Goal: Information Seeking & Learning: Find specific fact

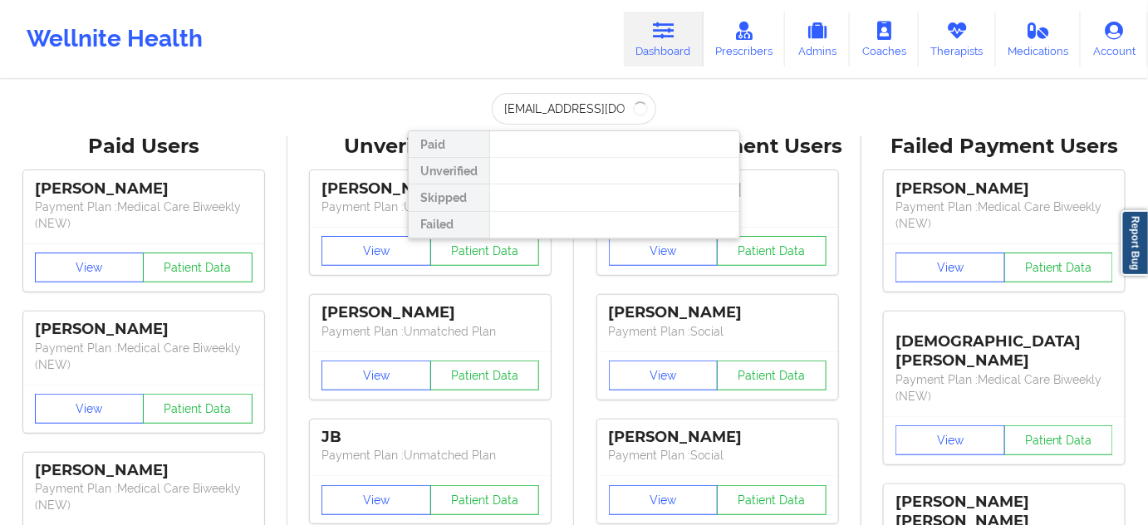
type input "[EMAIL_ADDRESS][DOMAIN_NAME]"
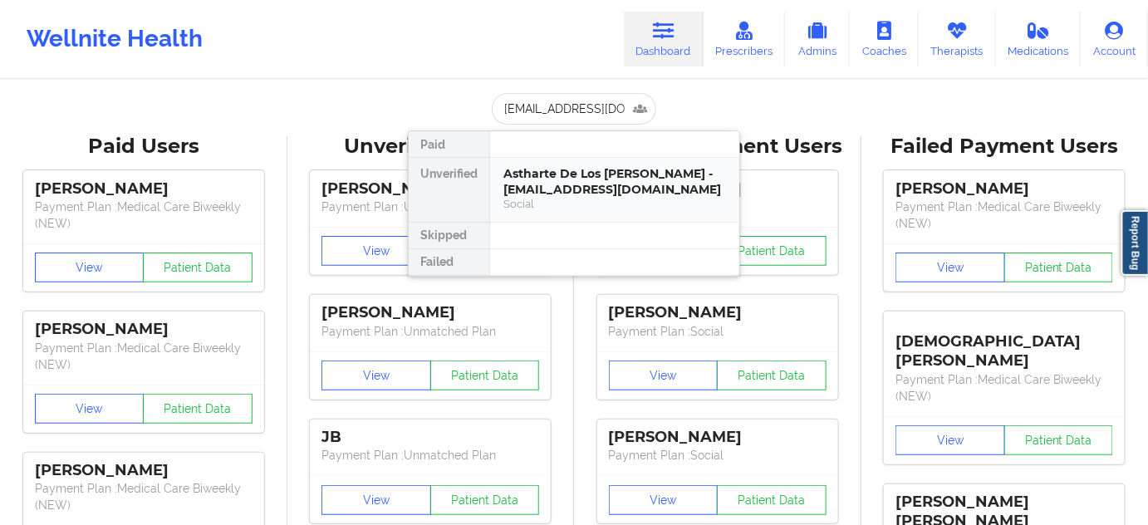
click at [589, 173] on div "Astharte De Los [PERSON_NAME] - [EMAIL_ADDRESS][DOMAIN_NAME]" at bounding box center [614, 181] width 223 height 31
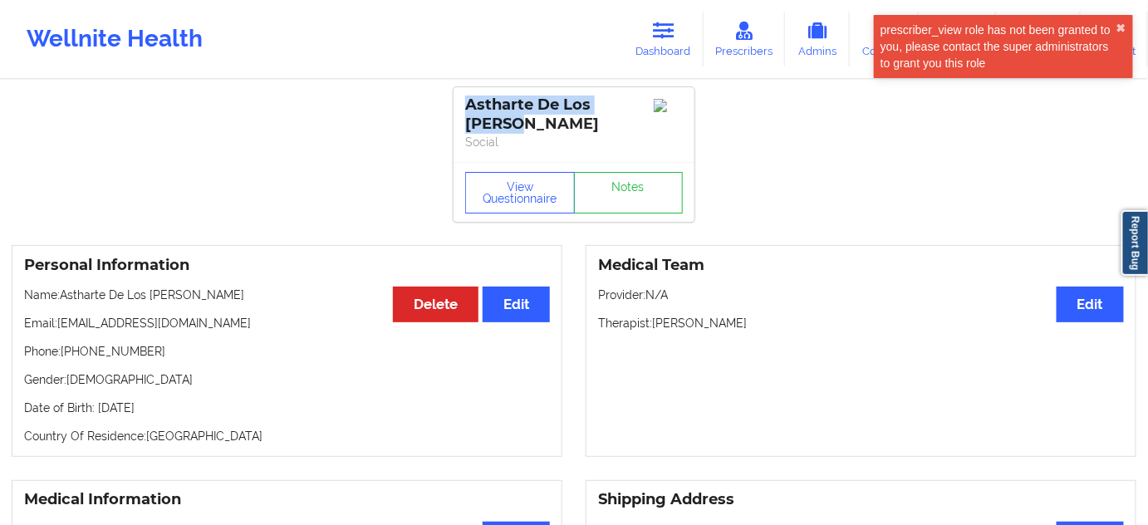
drag, startPoint x: 461, startPoint y: 100, endPoint x: 540, endPoint y: 128, distance: 83.8
click at [540, 128] on div "Astharte De Los [PERSON_NAME] Social" at bounding box center [573, 124] width 241 height 75
copy div "Astharte De Los [PERSON_NAME]"
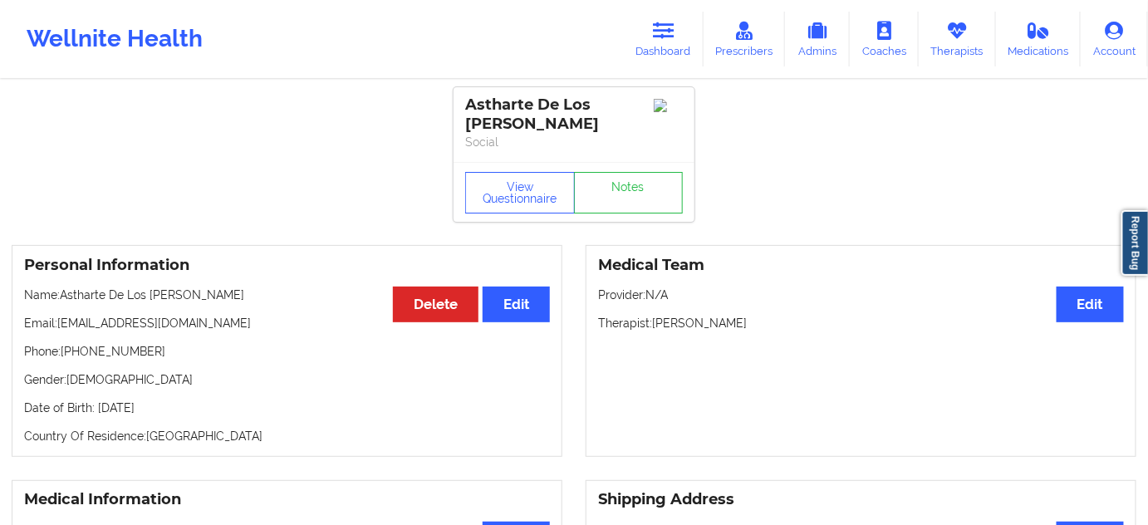
click at [582, 143] on p "Social" at bounding box center [574, 142] width 218 height 17
drag, startPoint x: 543, startPoint y: 103, endPoint x: 574, endPoint y: 140, distance: 47.7
click at [574, 140] on div "Astharte De Los [PERSON_NAME] Social" at bounding box center [573, 124] width 241 height 75
click at [584, 143] on p "Social" at bounding box center [574, 142] width 218 height 17
drag, startPoint x: 538, startPoint y: 105, endPoint x: 565, endPoint y: 121, distance: 31.3
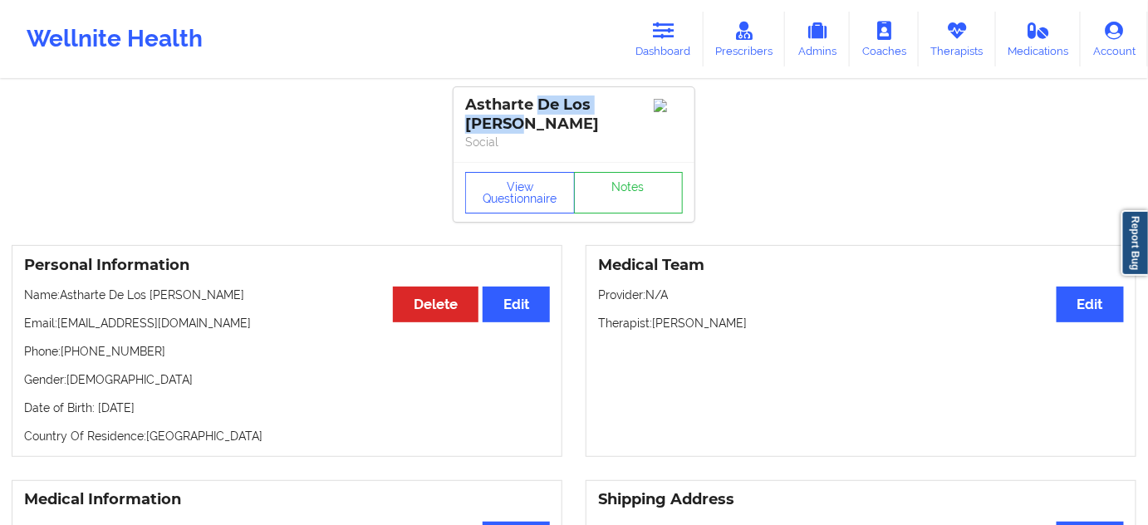
click at [565, 121] on div "Astharte De Los [PERSON_NAME]" at bounding box center [574, 115] width 218 height 38
copy div "De Los [PERSON_NAME]"
drag, startPoint x: 64, startPoint y: 346, endPoint x: 191, endPoint y: 346, distance: 127.1
click at [179, 347] on p "Phone: [PHONE_NUMBER]" at bounding box center [287, 351] width 526 height 17
copy p "[PHONE_NUMBER]"
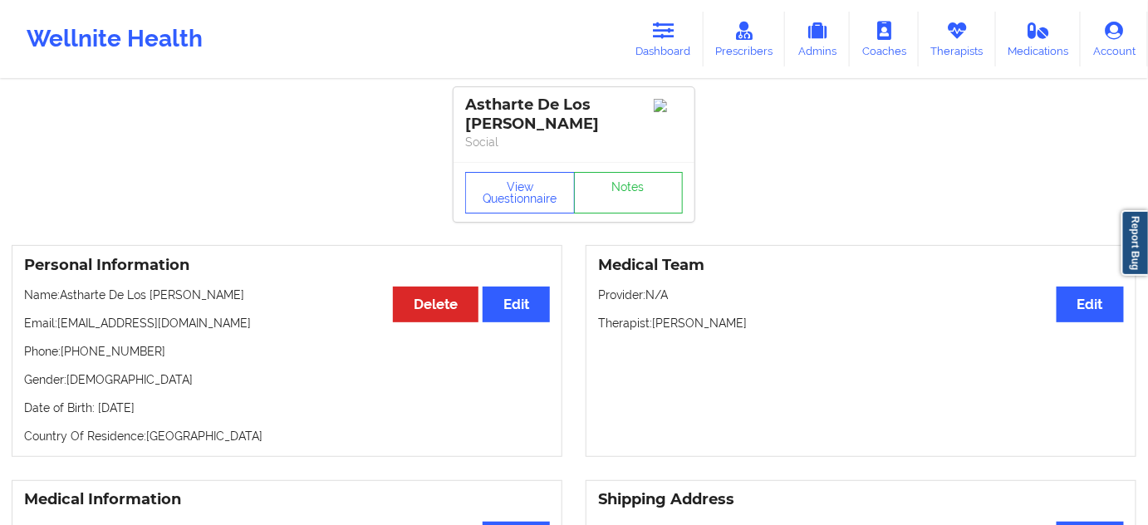
click at [640, 219] on div "View Questionnaire Notes" at bounding box center [573, 192] width 241 height 60
click at [640, 201] on link "Notes" at bounding box center [629, 193] width 110 height 42
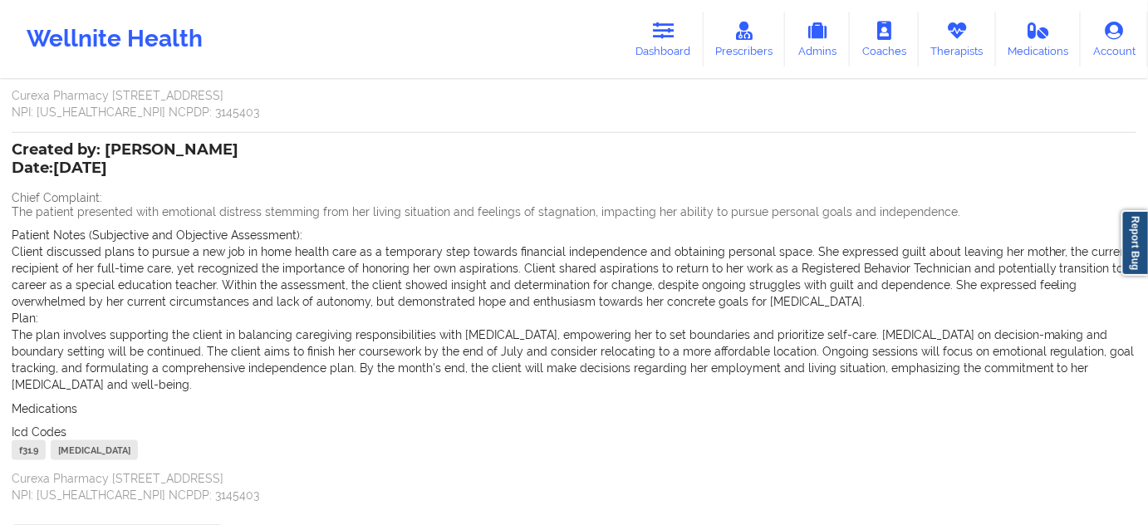
scroll to position [502, 0]
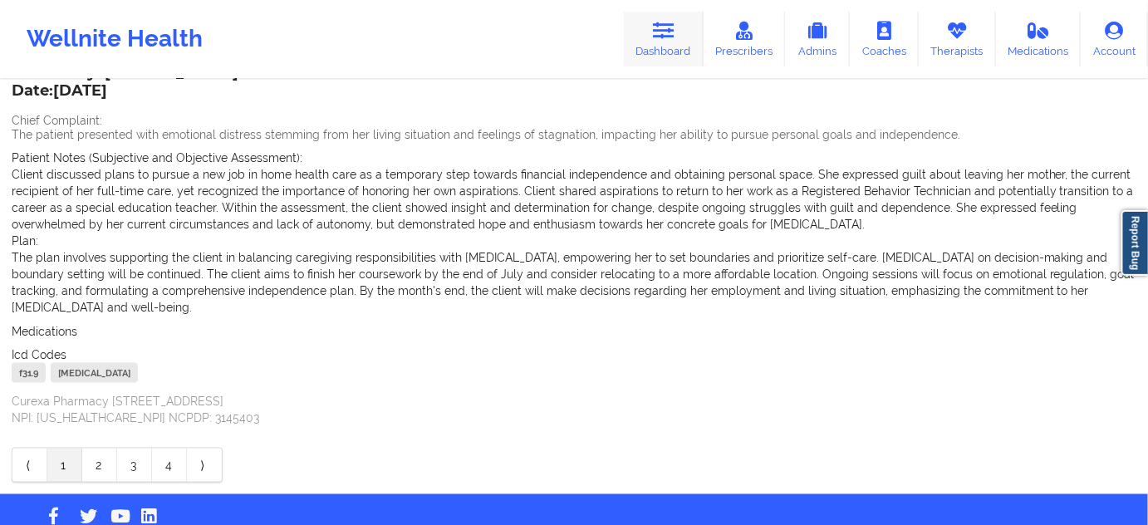
click at [657, 38] on icon at bounding box center [664, 31] width 22 height 18
click at [658, 56] on link "Dashboard" at bounding box center [664, 39] width 80 height 55
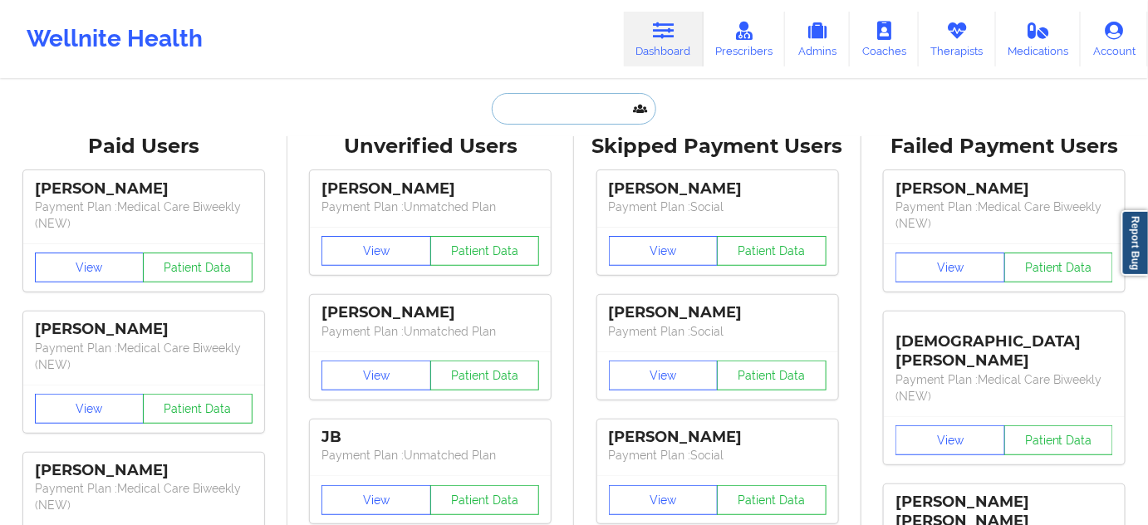
click at [601, 96] on input "text" at bounding box center [574, 109] width 164 height 32
paste input "[PERSON_NAME]"
type input "[PERSON_NAME]"
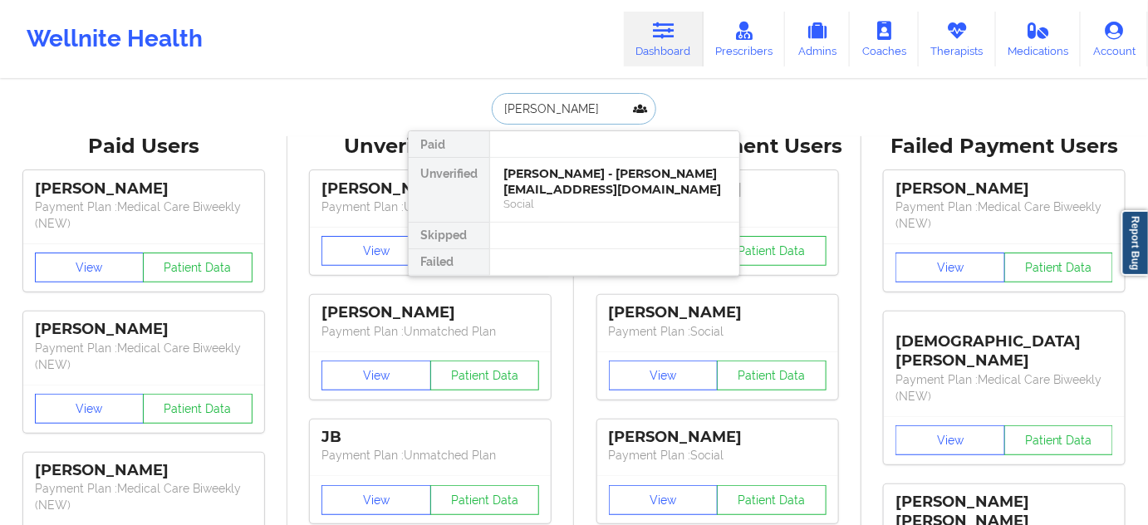
click at [561, 187] on div "[PERSON_NAME] - [PERSON_NAME][EMAIL_ADDRESS][DOMAIN_NAME]" at bounding box center [614, 181] width 223 height 31
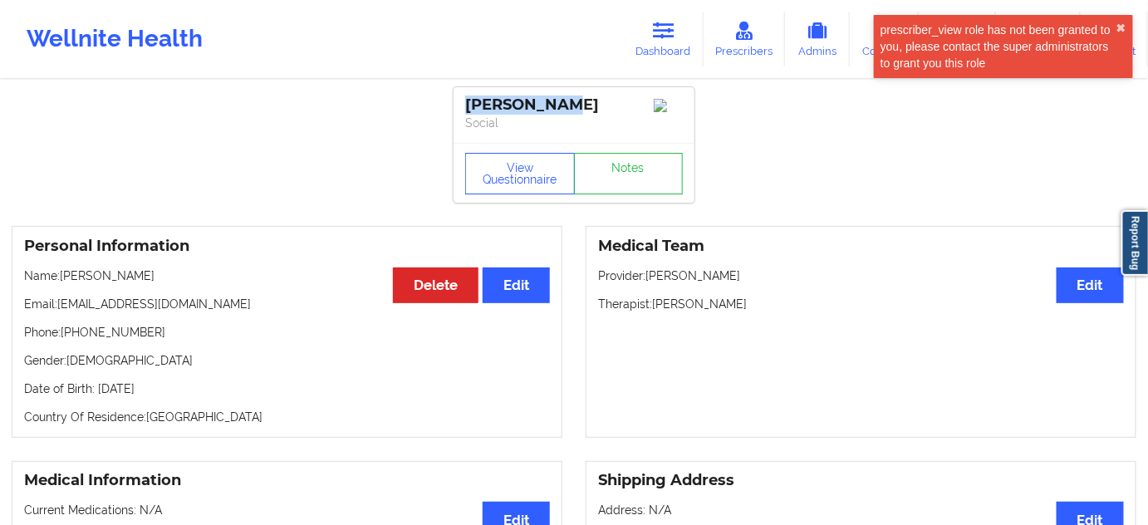
drag, startPoint x: 571, startPoint y: 103, endPoint x: 464, endPoint y: 102, distance: 107.1
click at [464, 102] on div "[PERSON_NAME] Social" at bounding box center [573, 115] width 241 height 56
copy div "[PERSON_NAME]"
drag, startPoint x: 655, startPoint y: 306, endPoint x: 759, endPoint y: 304, distance: 103.8
click at [759, 304] on p "Therapist: [PERSON_NAME]" at bounding box center [861, 304] width 526 height 17
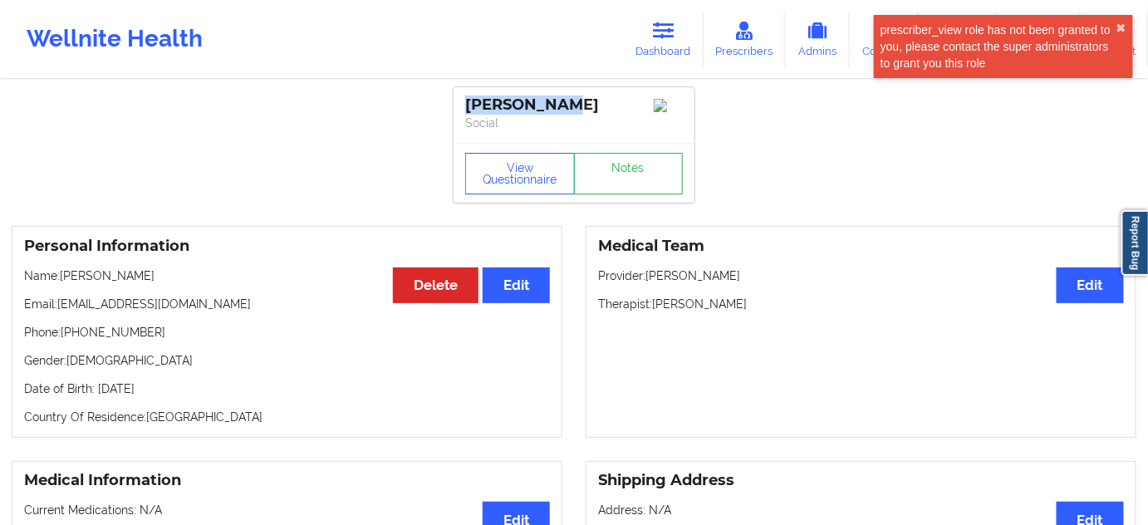
copy p "[PERSON_NAME]"
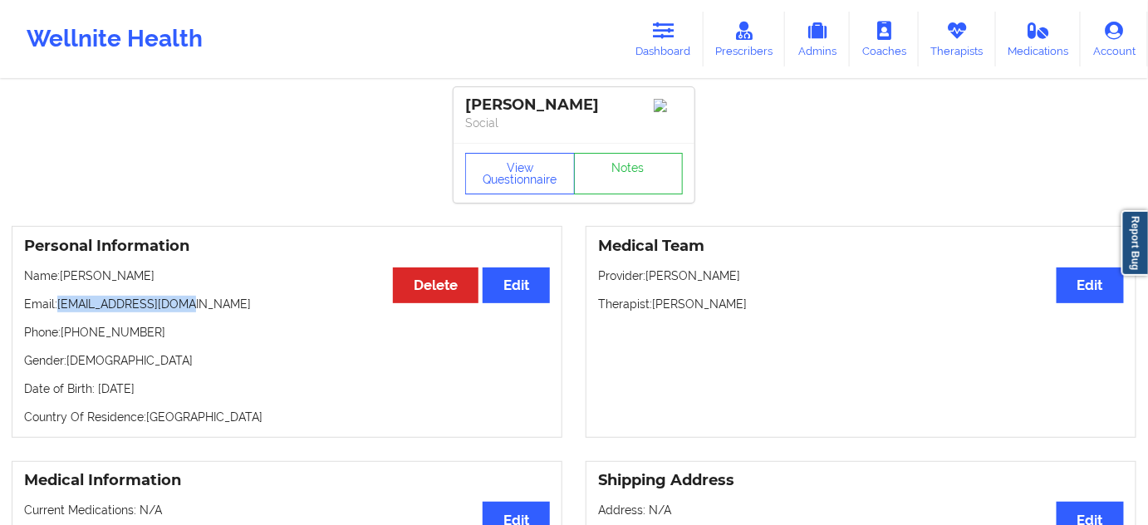
drag, startPoint x: 58, startPoint y: 311, endPoint x: 181, endPoint y: 306, distance: 123.0
click at [181, 306] on p "Email: [EMAIL_ADDRESS][DOMAIN_NAME]" at bounding box center [287, 304] width 526 height 17
copy p "[EMAIL_ADDRESS][DOMAIN_NAME]"
click at [483, 105] on div "[PERSON_NAME]" at bounding box center [574, 105] width 218 height 19
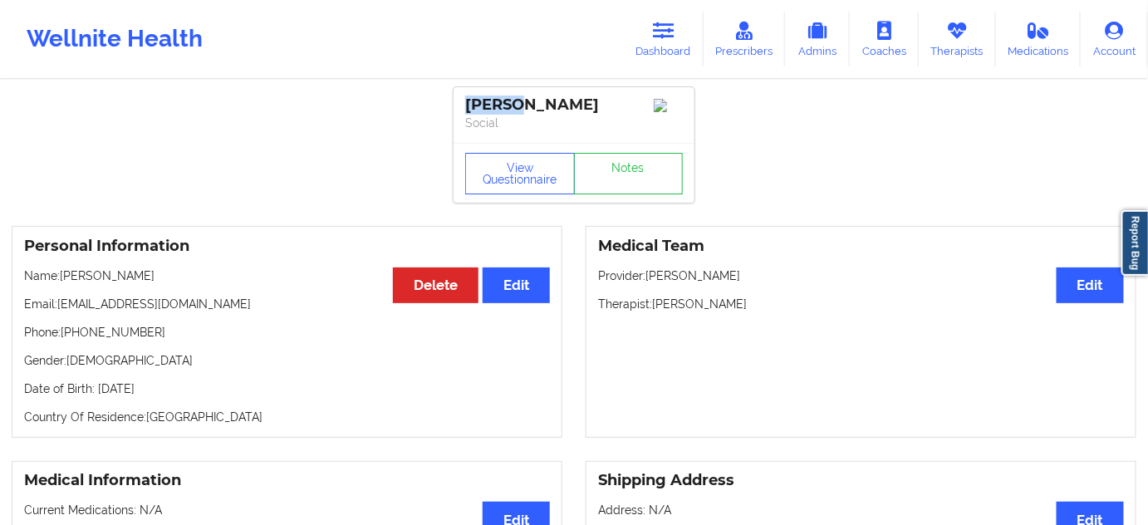
copy div "Fayza"
click at [547, 110] on div "[PERSON_NAME]" at bounding box center [574, 105] width 218 height 19
copy div "[PERSON_NAME]"
drag, startPoint x: 61, startPoint y: 308, endPoint x: 201, endPoint y: 302, distance: 140.5
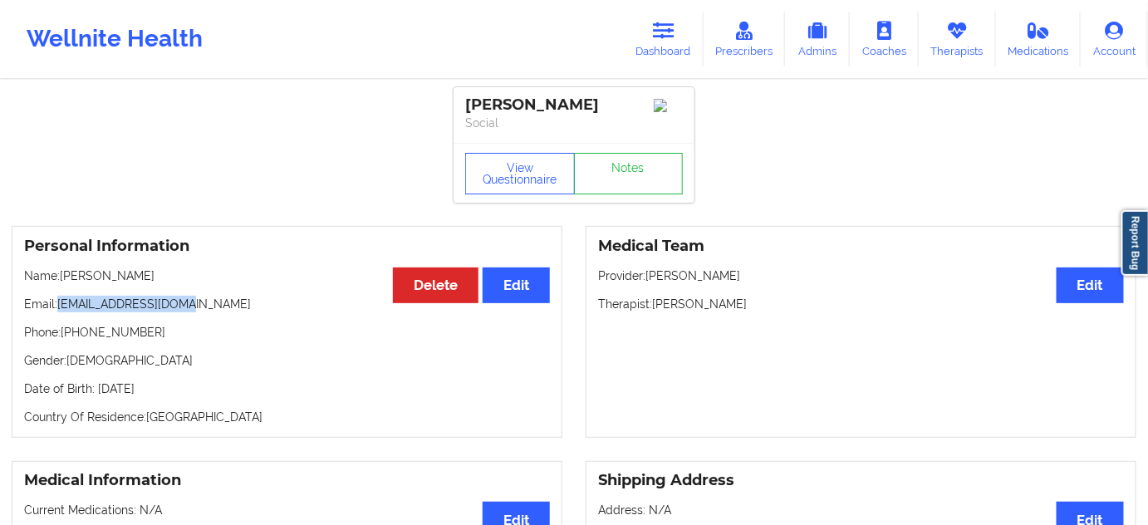
click at [201, 302] on p "Email: [EMAIL_ADDRESS][DOMAIN_NAME]" at bounding box center [287, 304] width 526 height 17
copy p "[EMAIL_ADDRESS][DOMAIN_NAME]"
drag, startPoint x: 64, startPoint y: 335, endPoint x: 145, endPoint y: 339, distance: 80.7
click at [145, 339] on p "Phone: [PHONE_NUMBER]" at bounding box center [287, 332] width 526 height 17
copy p "[PHONE_NUMBER]"
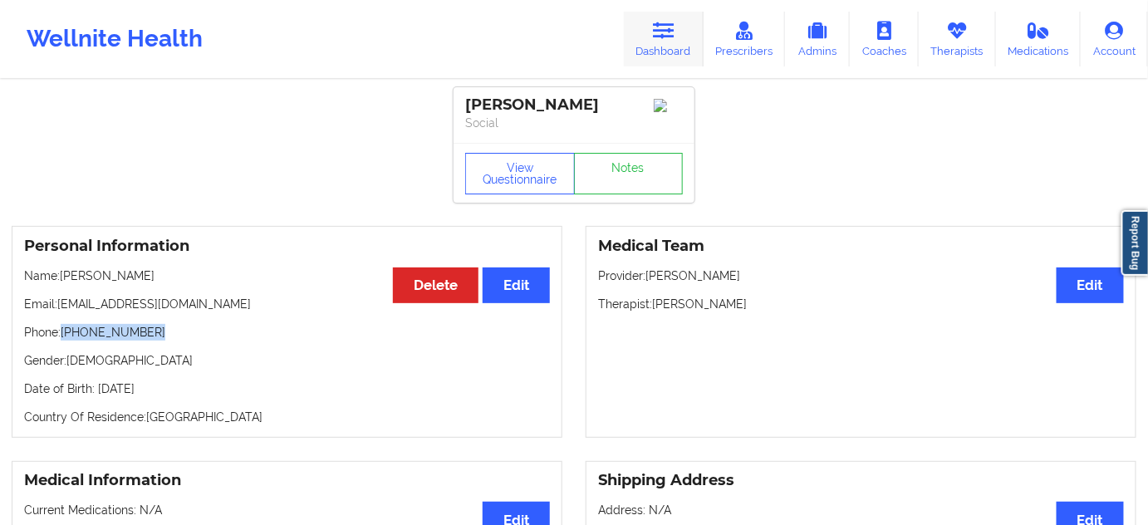
click at [669, 35] on icon at bounding box center [664, 31] width 22 height 18
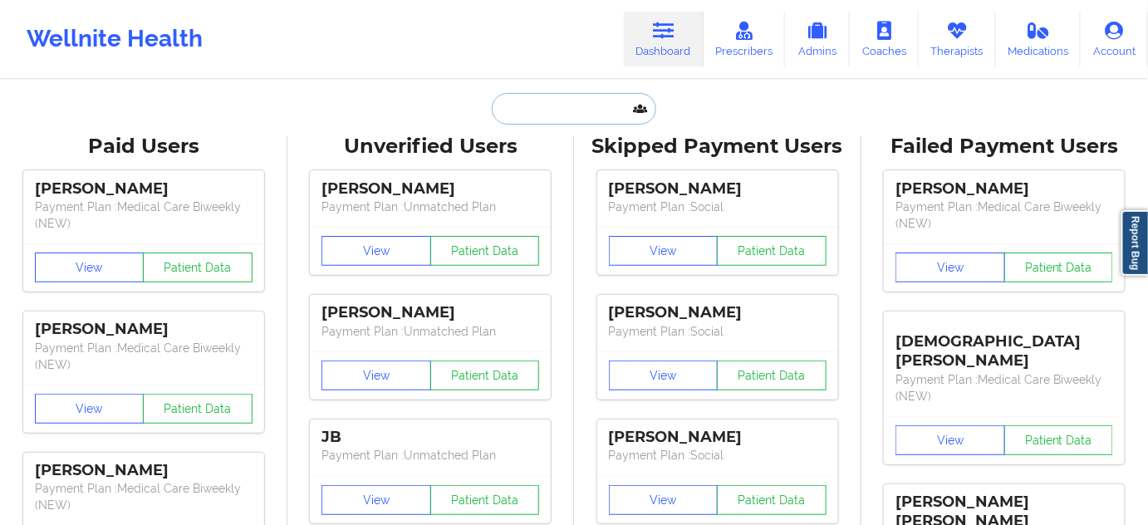
click at [573, 112] on input "text" at bounding box center [574, 109] width 164 height 32
type input "v"
paste input "17139922437"
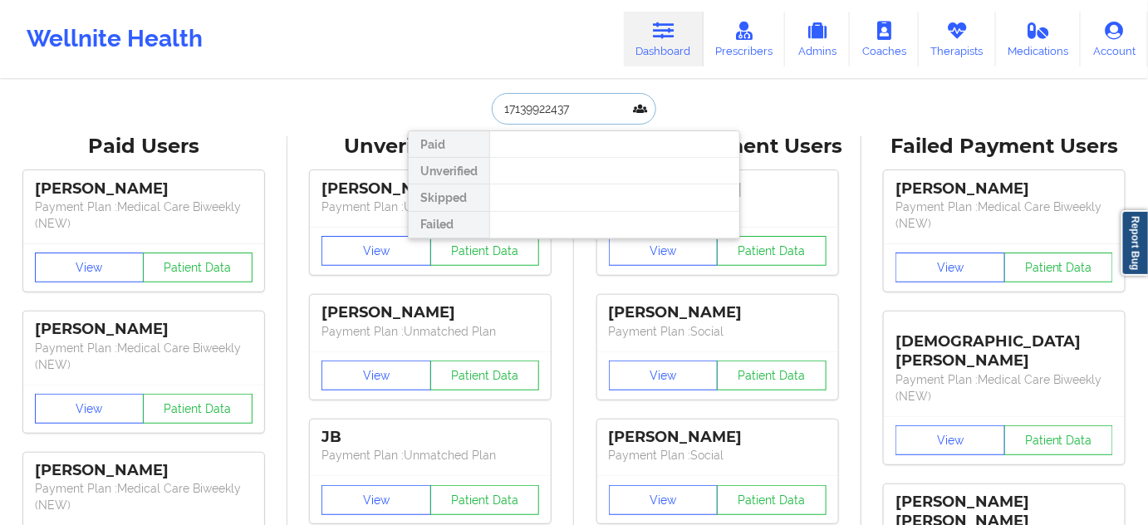
click at [501, 114] on input "17139922437" at bounding box center [574, 109] width 164 height 32
paste input "CALIYAH"
type input "CALIYAH"
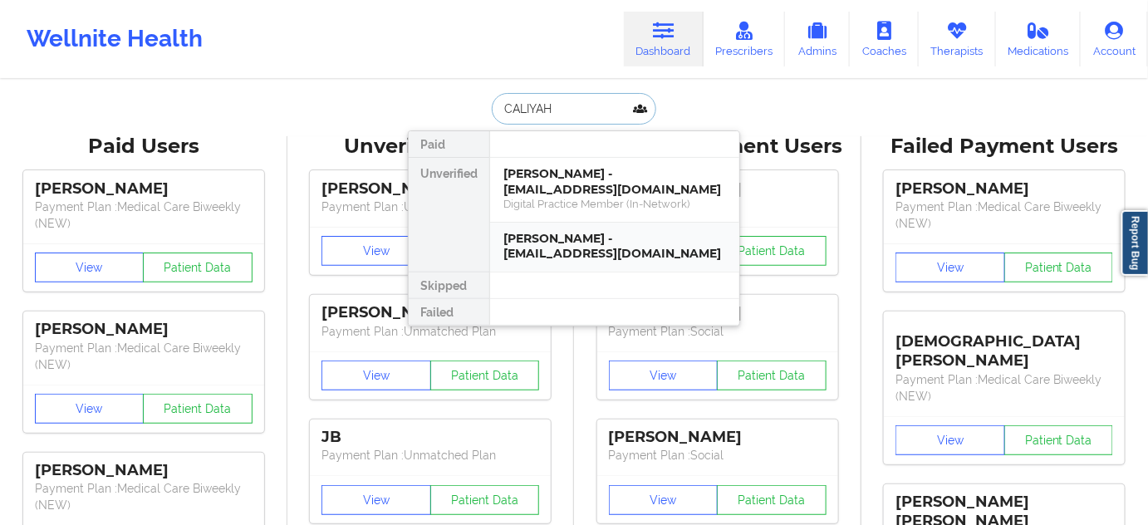
click at [582, 252] on div "[PERSON_NAME] - [EMAIL_ADDRESS][DOMAIN_NAME]" at bounding box center [614, 246] width 223 height 31
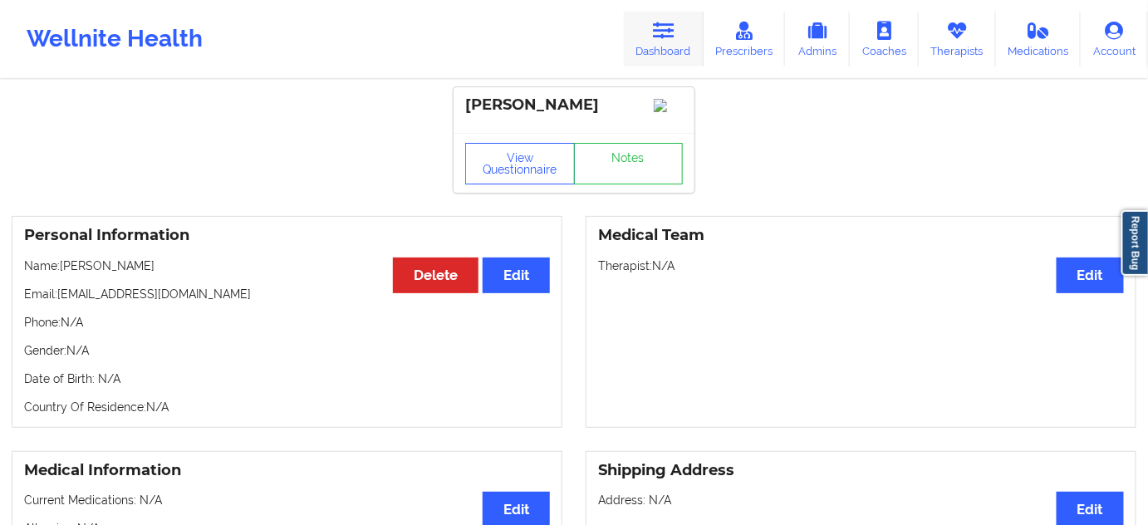
click at [673, 48] on link "Dashboard" at bounding box center [664, 39] width 80 height 55
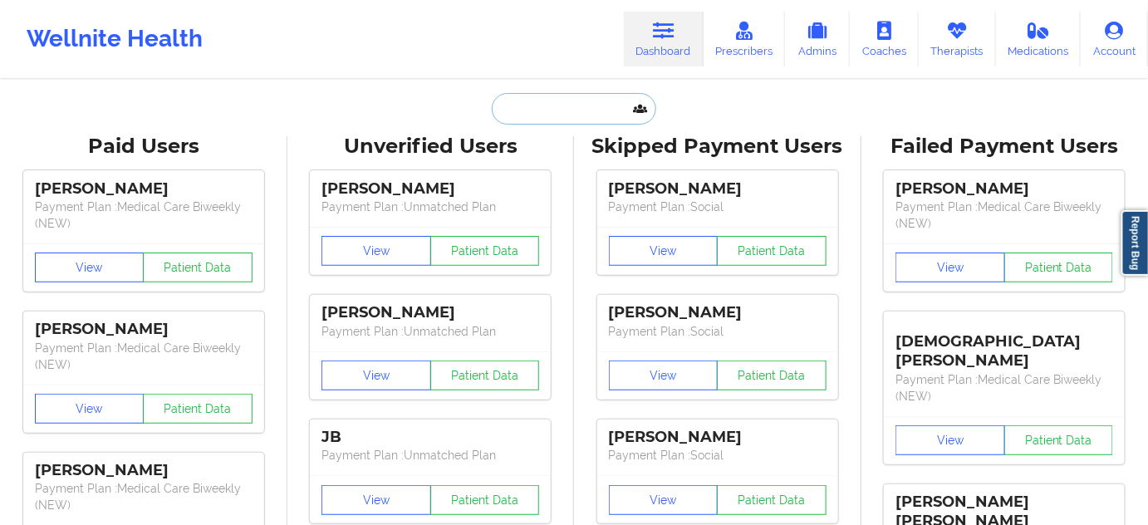
click at [574, 102] on input "text" at bounding box center [574, 109] width 164 height 32
paste input "CALIYAH"
type input "CALIYAH"
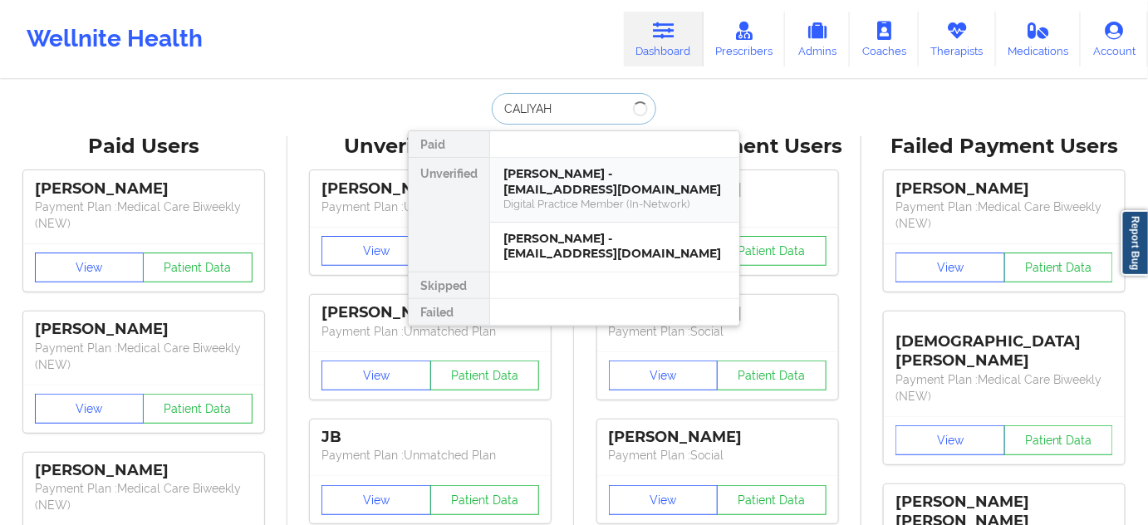
click at [570, 176] on div "[PERSON_NAME] - [EMAIL_ADDRESS][DOMAIN_NAME]" at bounding box center [614, 181] width 223 height 31
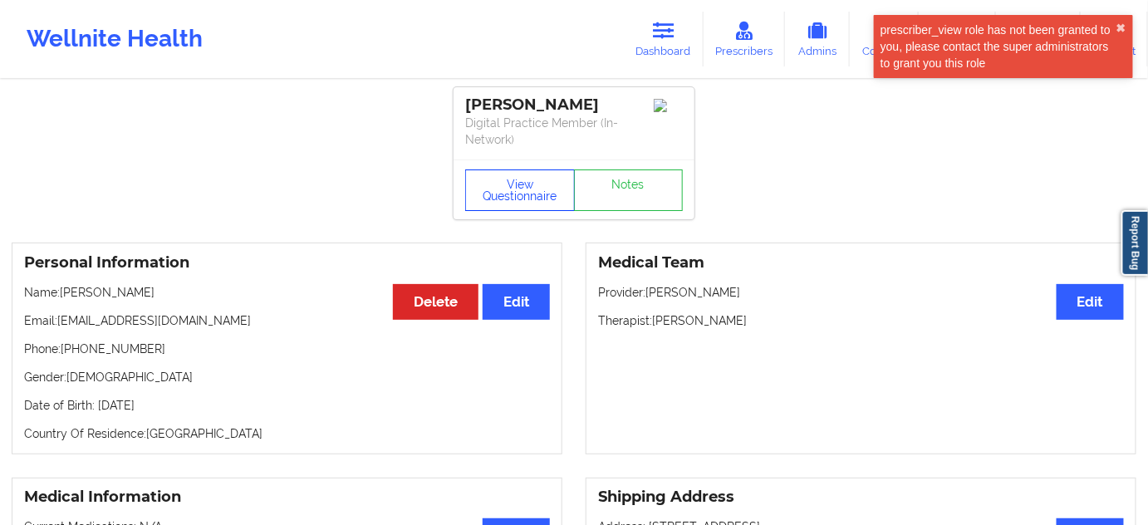
click at [558, 174] on button "View Questionnaire" at bounding box center [520, 190] width 110 height 42
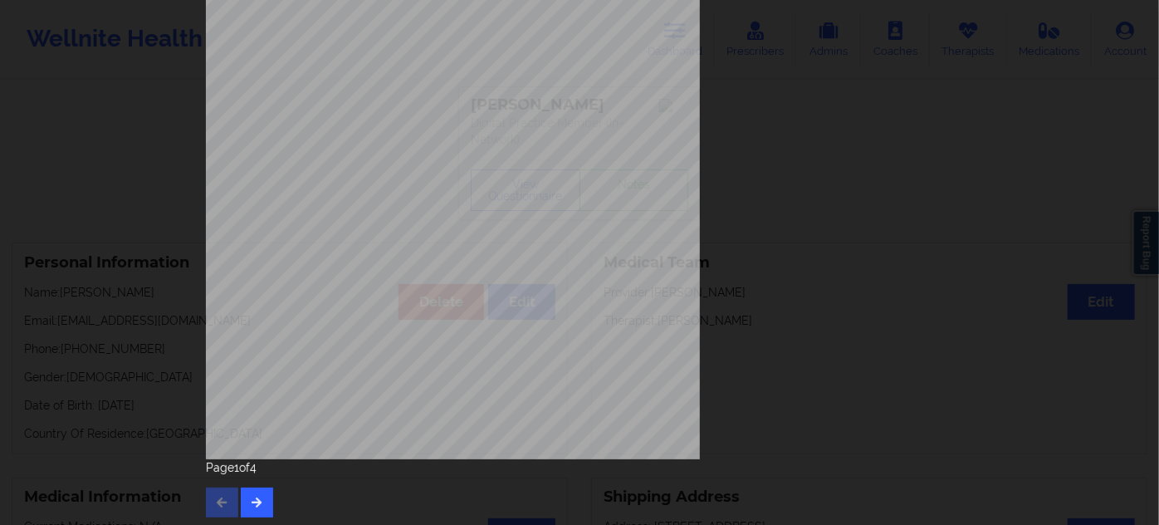
scroll to position [267, 0]
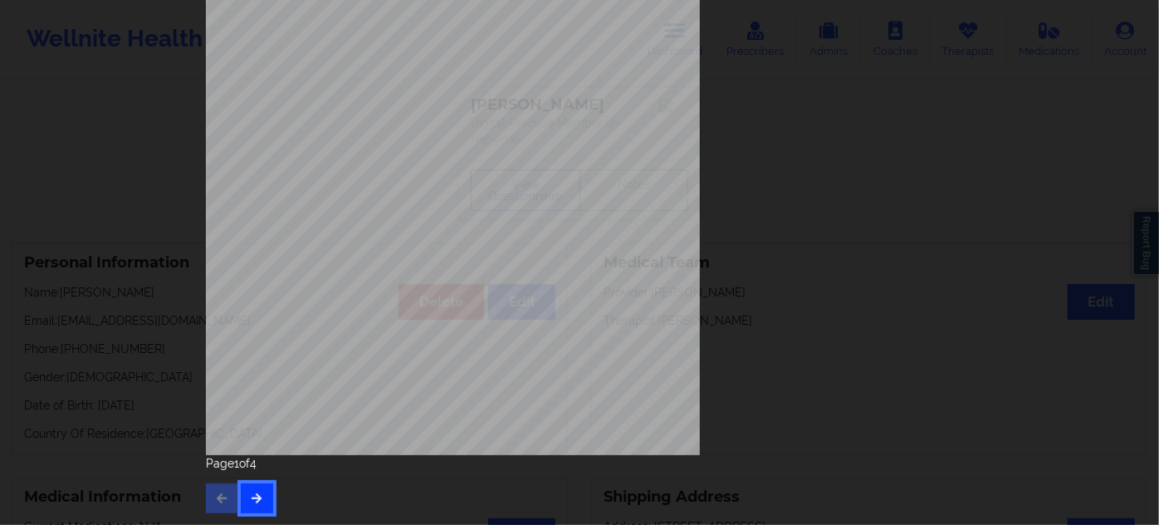
click at [267, 493] on button "button" at bounding box center [257, 498] width 32 height 30
click at [260, 500] on button "button" at bounding box center [257, 498] width 32 height 30
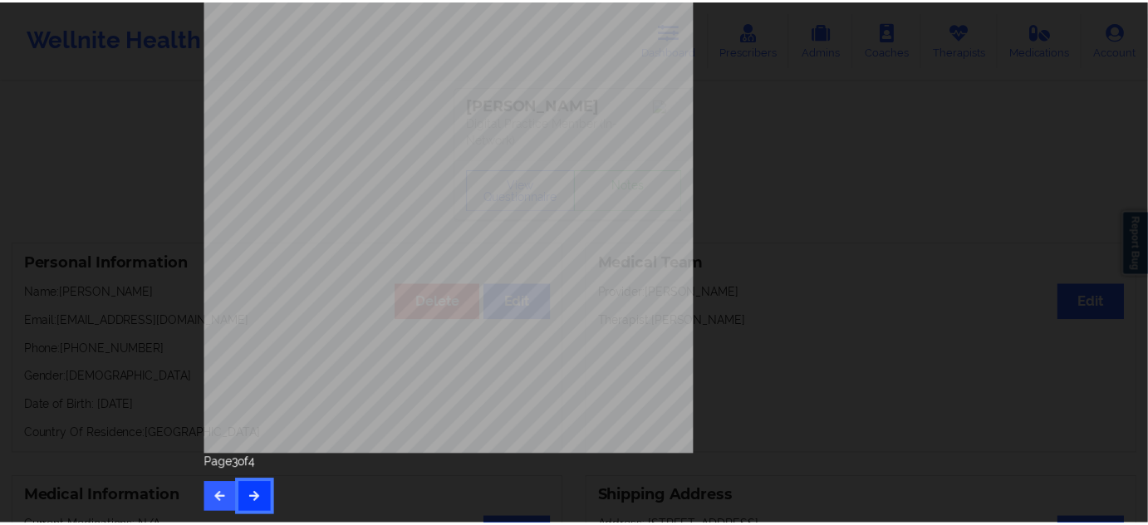
scroll to position [0, 0]
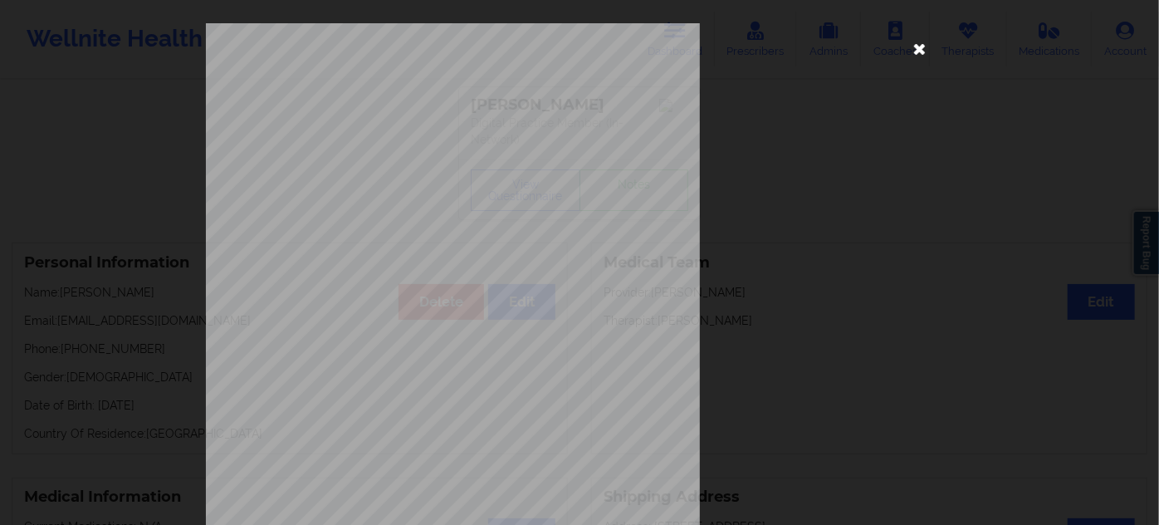
click at [907, 51] on icon at bounding box center [920, 48] width 27 height 27
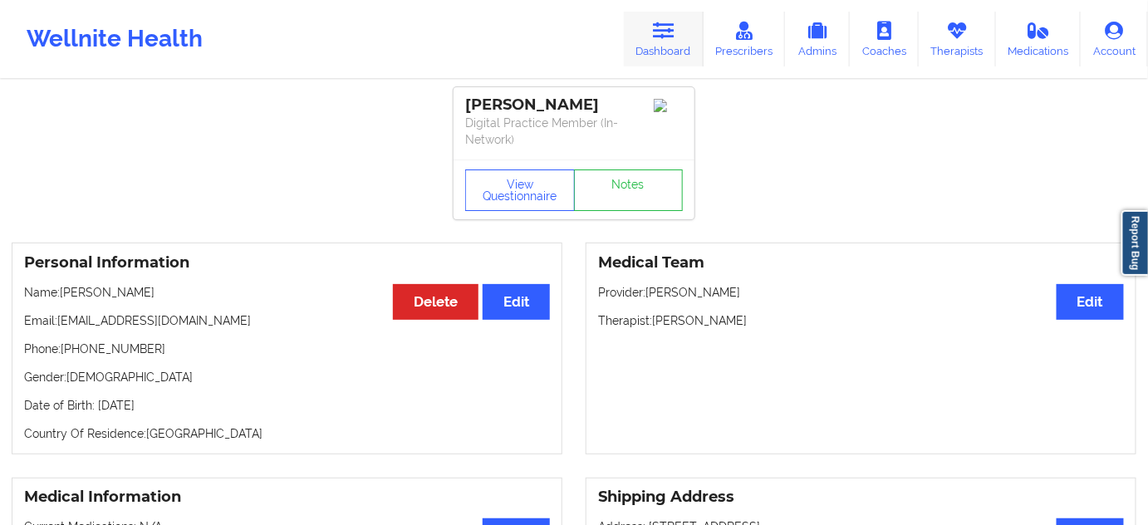
click at [656, 32] on icon at bounding box center [664, 31] width 22 height 18
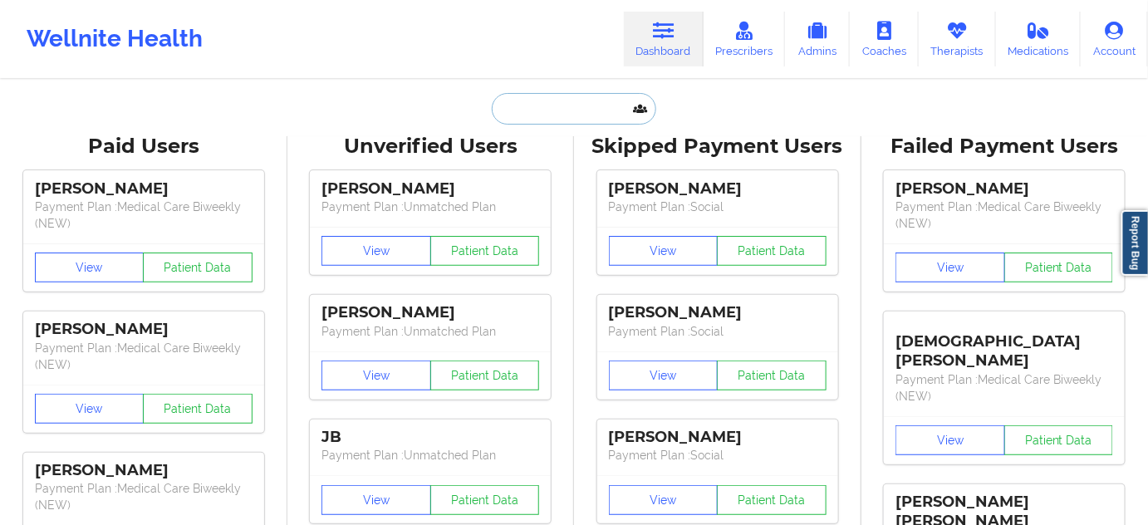
click at [556, 107] on input "text" at bounding box center [574, 109] width 164 height 32
paste input "[PERSON_NAME][EMAIL_ADDRESS][DOMAIN_NAME]"
type input "[PERSON_NAME][EMAIL_ADDRESS][DOMAIN_NAME]"
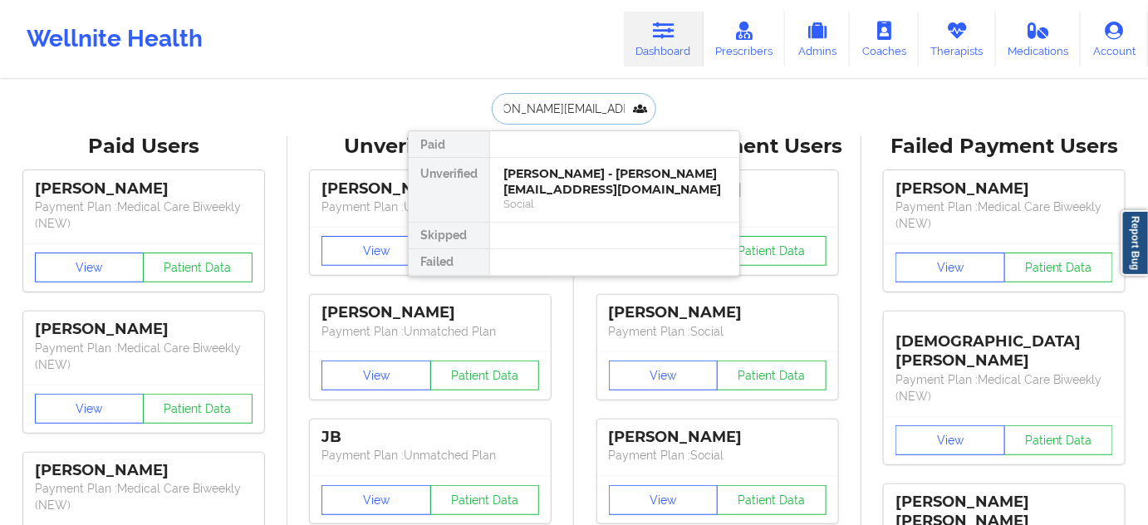
click at [565, 175] on div "[PERSON_NAME] - [PERSON_NAME][EMAIL_ADDRESS][DOMAIN_NAME]" at bounding box center [614, 181] width 223 height 31
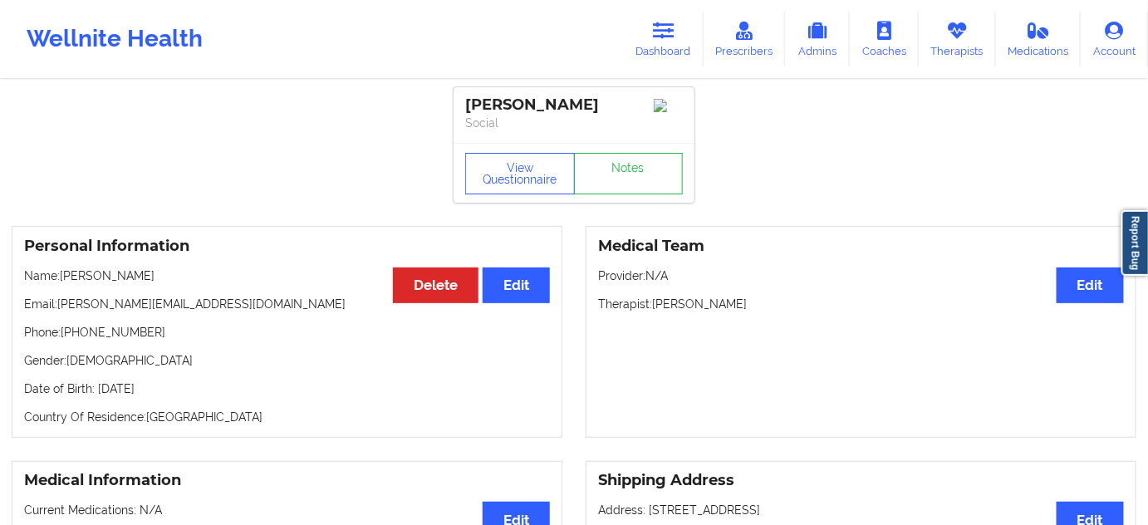
drag, startPoint x: 589, startPoint y: 111, endPoint x: 453, endPoint y: 107, distance: 135.4
click at [453, 107] on div "[PERSON_NAME] Social" at bounding box center [573, 115] width 241 height 56
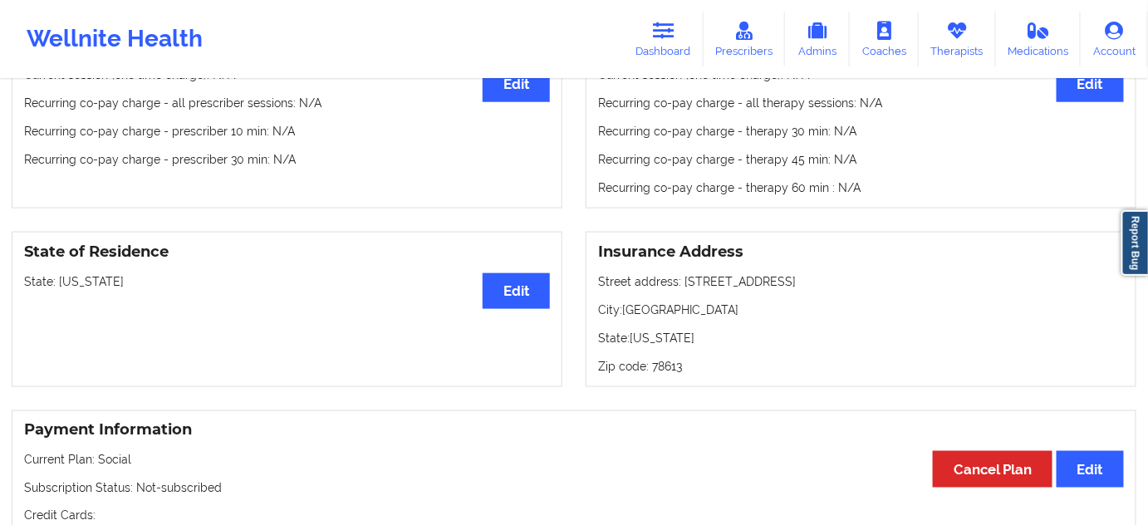
scroll to position [604, 0]
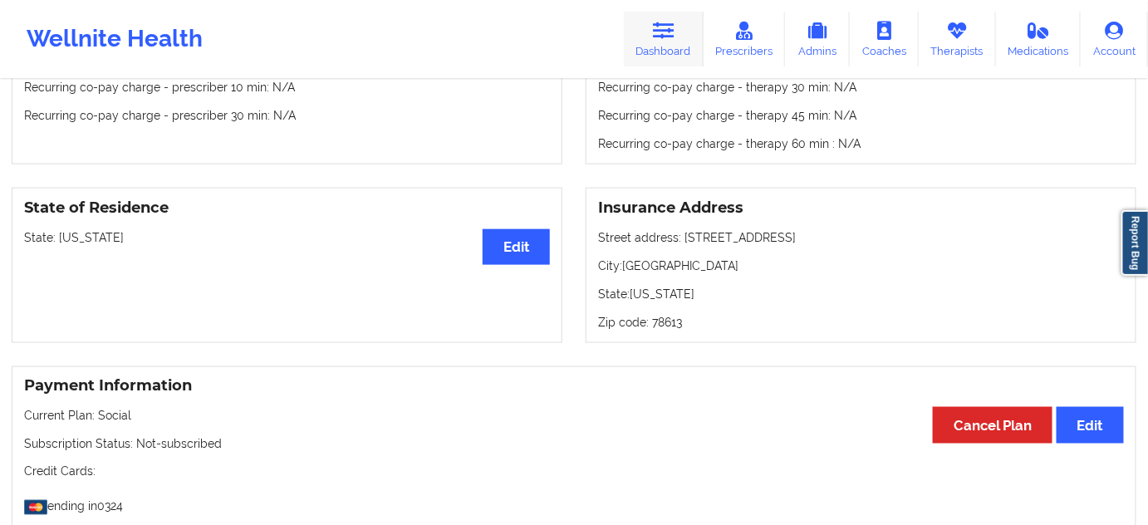
click at [667, 37] on icon at bounding box center [664, 31] width 22 height 18
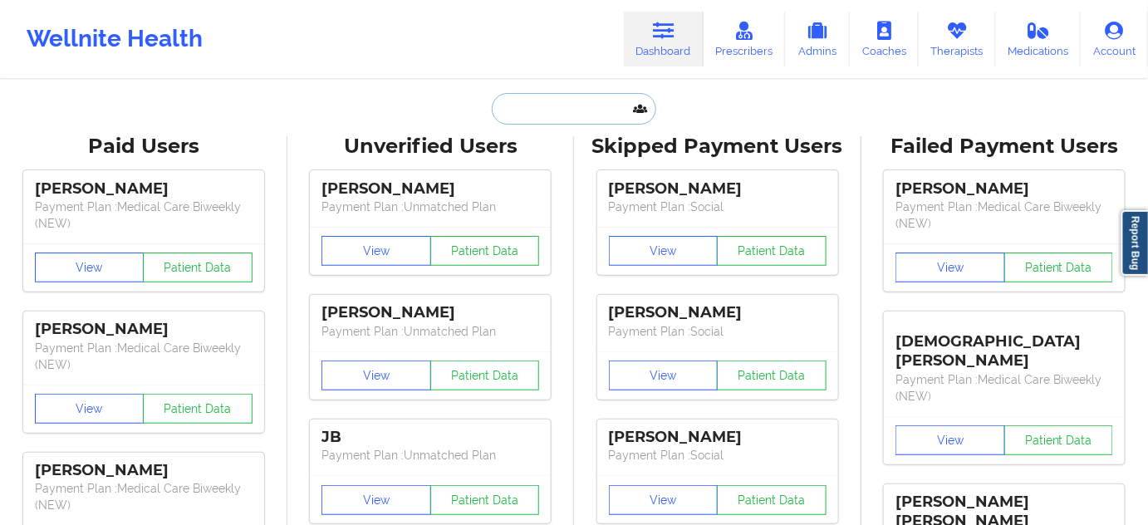
click at [551, 108] on input "text" at bounding box center [574, 109] width 164 height 32
paste input "[PERSON_NAME]"
type input "[PERSON_NAME]"
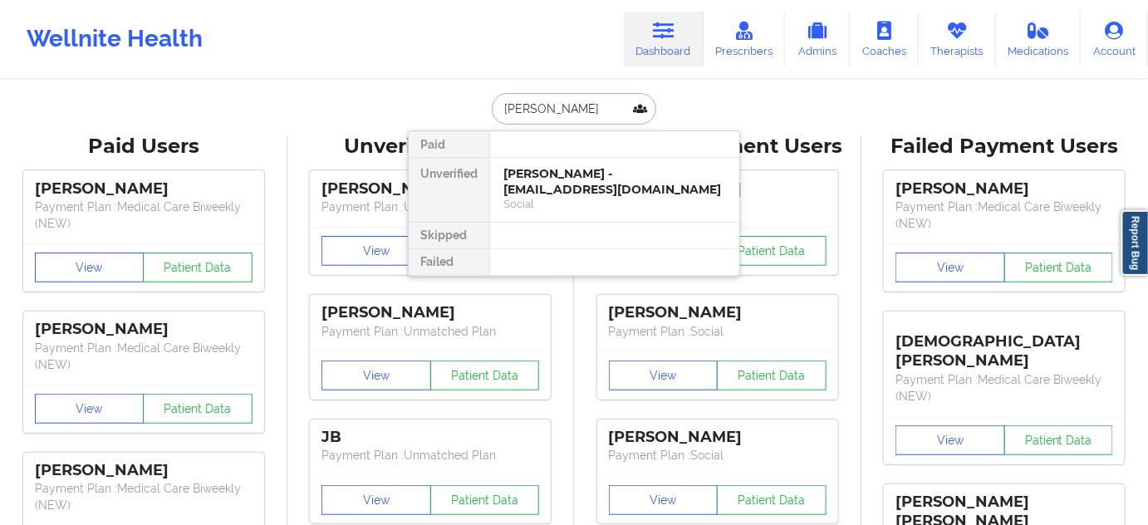
click at [551, 181] on div "[PERSON_NAME] - [EMAIL_ADDRESS][DOMAIN_NAME]" at bounding box center [614, 181] width 223 height 31
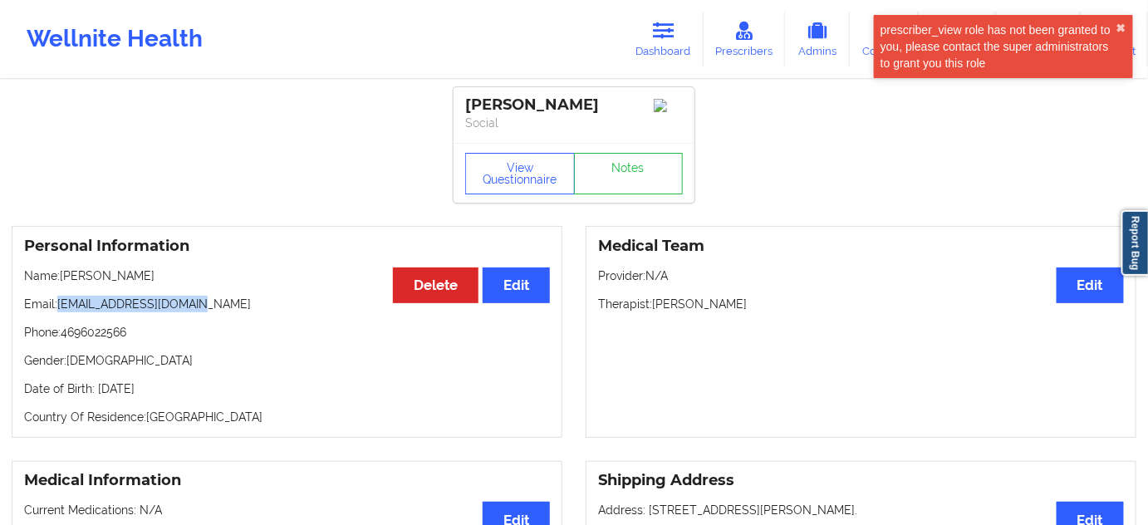
drag, startPoint x: 61, startPoint y: 311, endPoint x: 288, endPoint y: 302, distance: 227.8
click at [214, 301] on p "Email: [EMAIL_ADDRESS][DOMAIN_NAME]" at bounding box center [287, 304] width 526 height 17
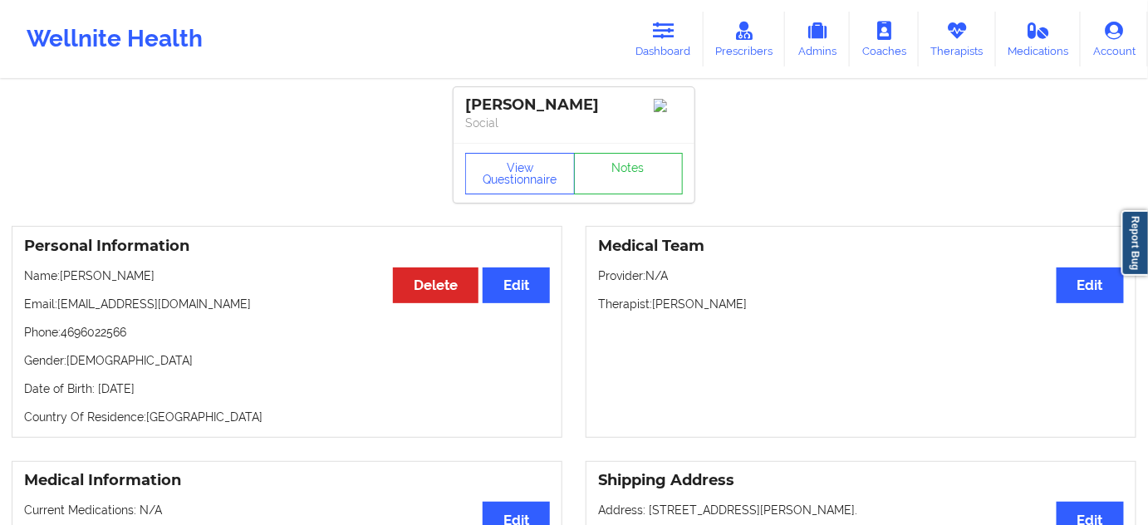
click at [483, 105] on div "[PERSON_NAME]" at bounding box center [574, 105] width 218 height 19
drag, startPoint x: 627, startPoint y: 106, endPoint x: 518, endPoint y: 105, distance: 108.8
click at [518, 105] on div "[PERSON_NAME]" at bounding box center [574, 105] width 218 height 19
drag, startPoint x: 57, startPoint y: 305, endPoint x: 217, endPoint y: 302, distance: 159.5
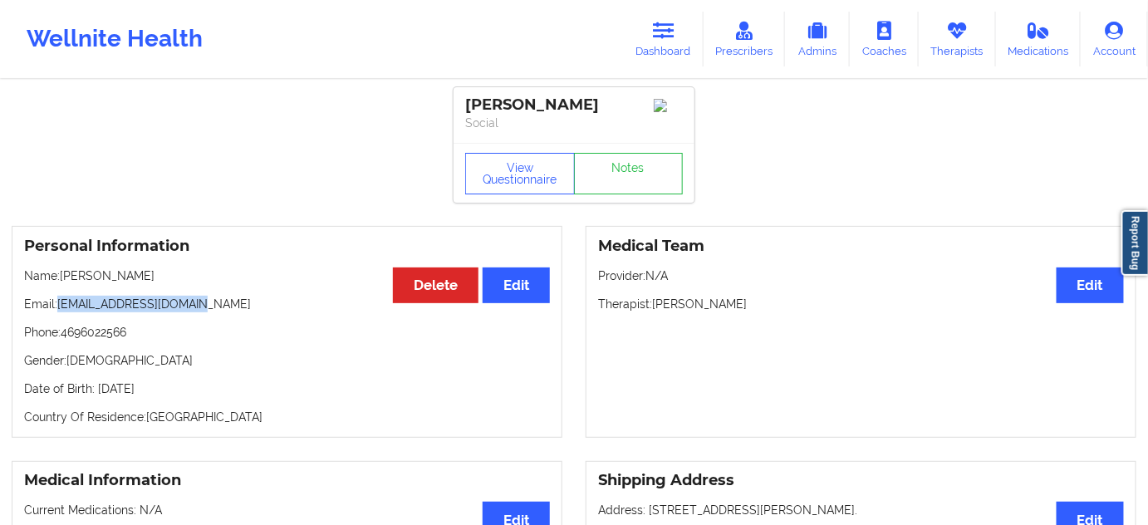
click at [217, 302] on p "Email: [EMAIL_ADDRESS][DOMAIN_NAME]" at bounding box center [287, 304] width 526 height 17
drag, startPoint x: 64, startPoint y: 336, endPoint x: 139, endPoint y: 329, distance: 75.0
click at [139, 329] on p "Phone: [PHONE_NUMBER]" at bounding box center [287, 332] width 526 height 17
drag, startPoint x: 468, startPoint y: 106, endPoint x: 623, endPoint y: 86, distance: 155.9
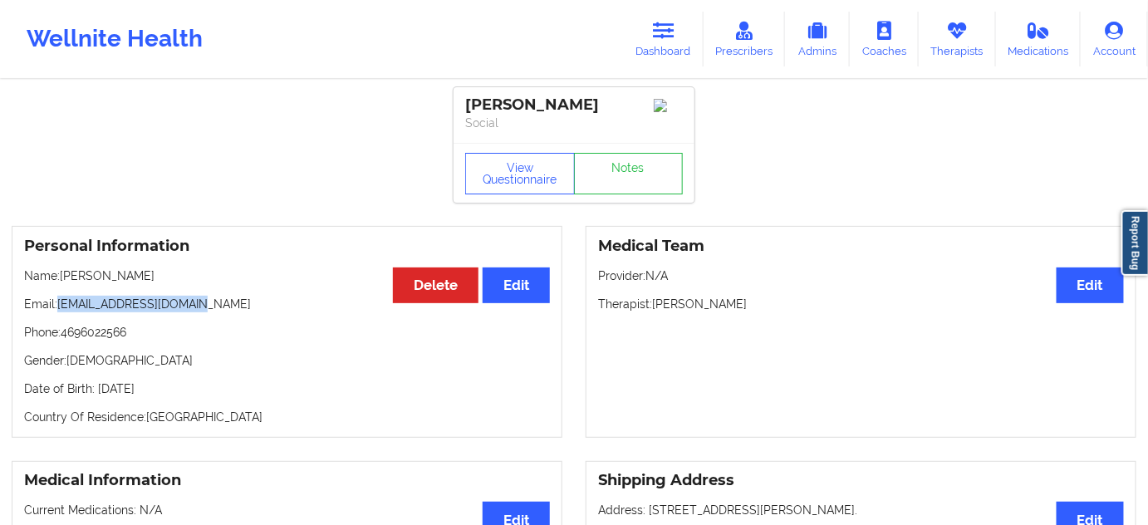
drag, startPoint x: 61, startPoint y: 306, endPoint x: 207, endPoint y: 306, distance: 145.3
click at [207, 306] on p "Email: [EMAIL_ADDRESS][DOMAIN_NAME]" at bounding box center [287, 304] width 526 height 17
drag, startPoint x: 652, startPoint y: 306, endPoint x: 775, endPoint y: 314, distance: 123.2
click at [775, 312] on p "Therapist: [PERSON_NAME]" at bounding box center [861, 304] width 526 height 17
click at [667, 46] on link "Dashboard" at bounding box center [664, 39] width 80 height 55
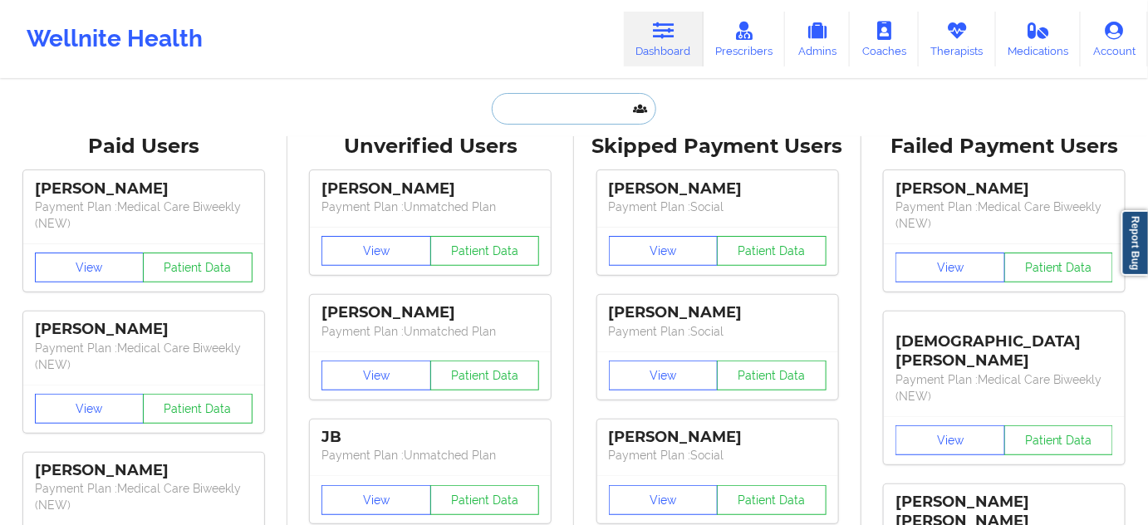
click at [562, 115] on input "text" at bounding box center [574, 109] width 164 height 32
paste input "[EMAIL_ADDRESS][DOMAIN_NAME]"
type input "[EMAIL_ADDRESS][DOMAIN_NAME]"
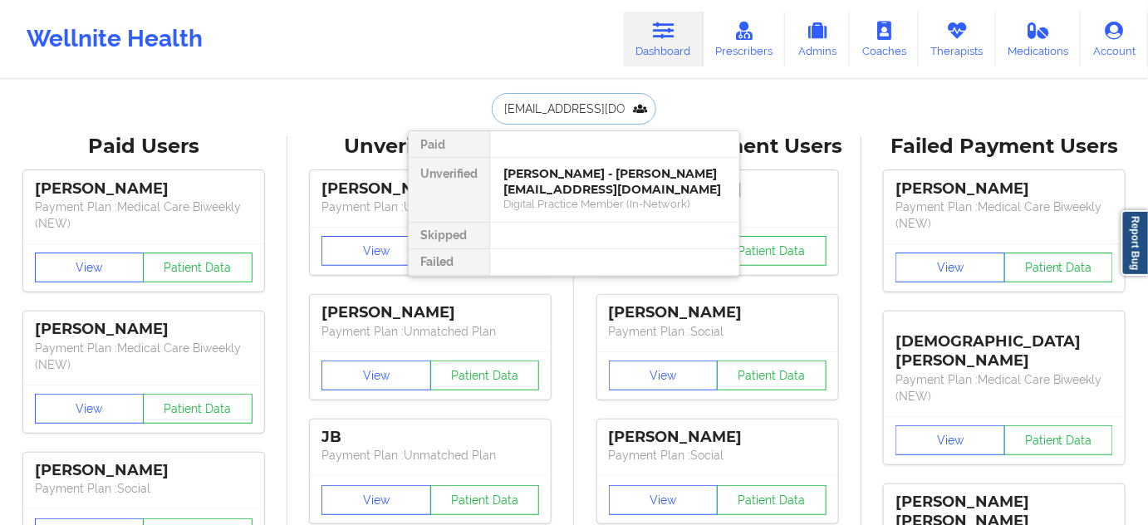
click at [559, 197] on div "Digital Practice Member (In-Network)" at bounding box center [614, 204] width 223 height 14
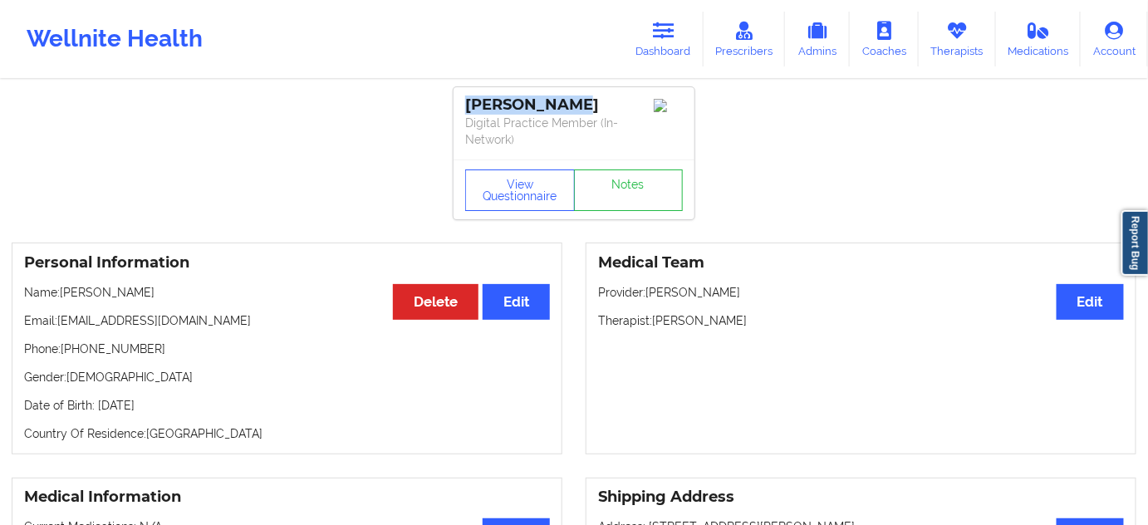
drag, startPoint x: 561, startPoint y: 107, endPoint x: 456, endPoint y: 96, distance: 106.1
click at [456, 96] on div "[PERSON_NAME] Digital Practice Member (In-Network)" at bounding box center [573, 123] width 241 height 72
